Goal: Transaction & Acquisition: Purchase product/service

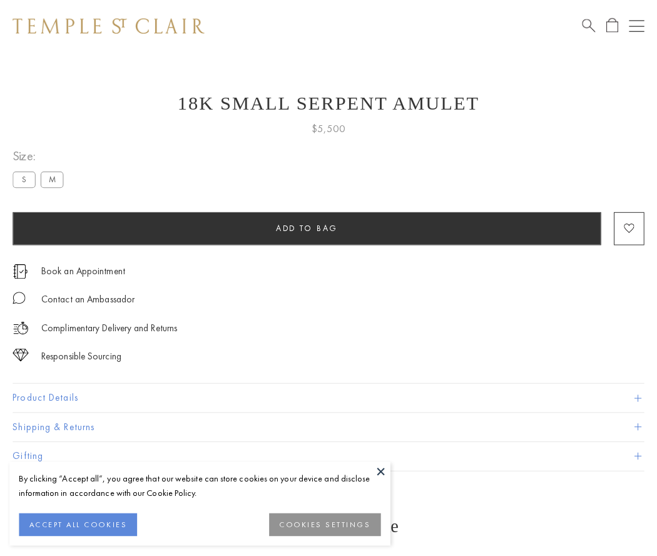
scroll to position [50, 0]
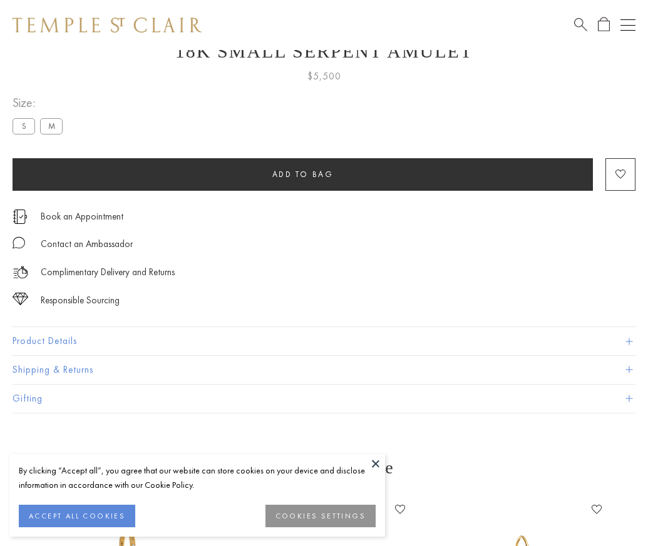
click at [302, 174] on span "Add to bag" at bounding box center [302, 174] width 61 height 11
